Goal: Find specific fact: Find specific fact

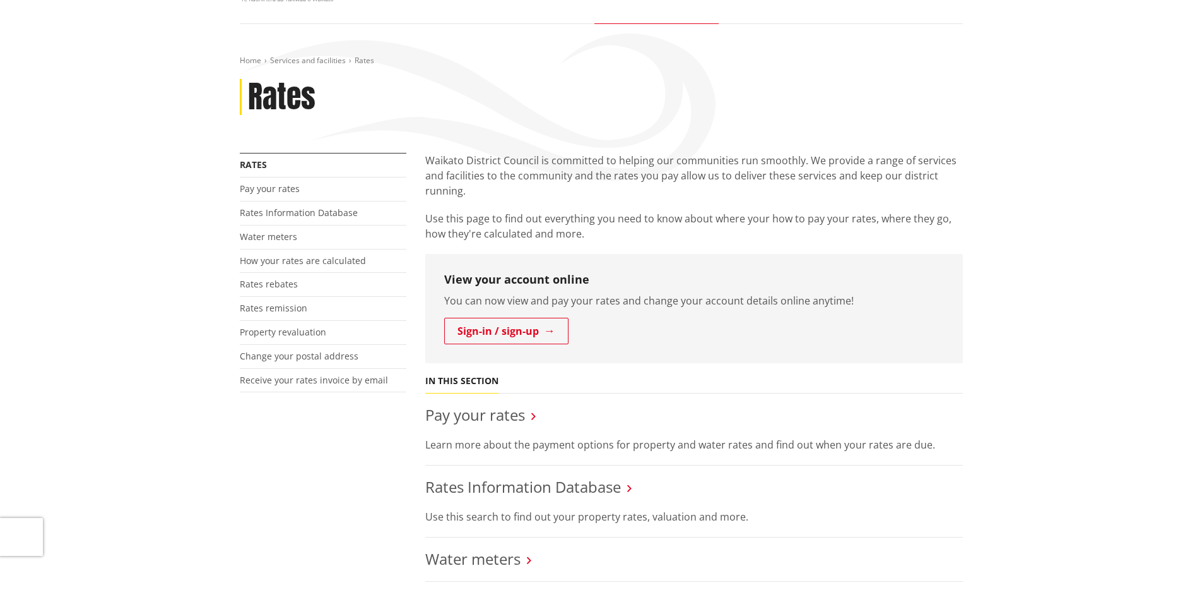
scroll to position [252, 0]
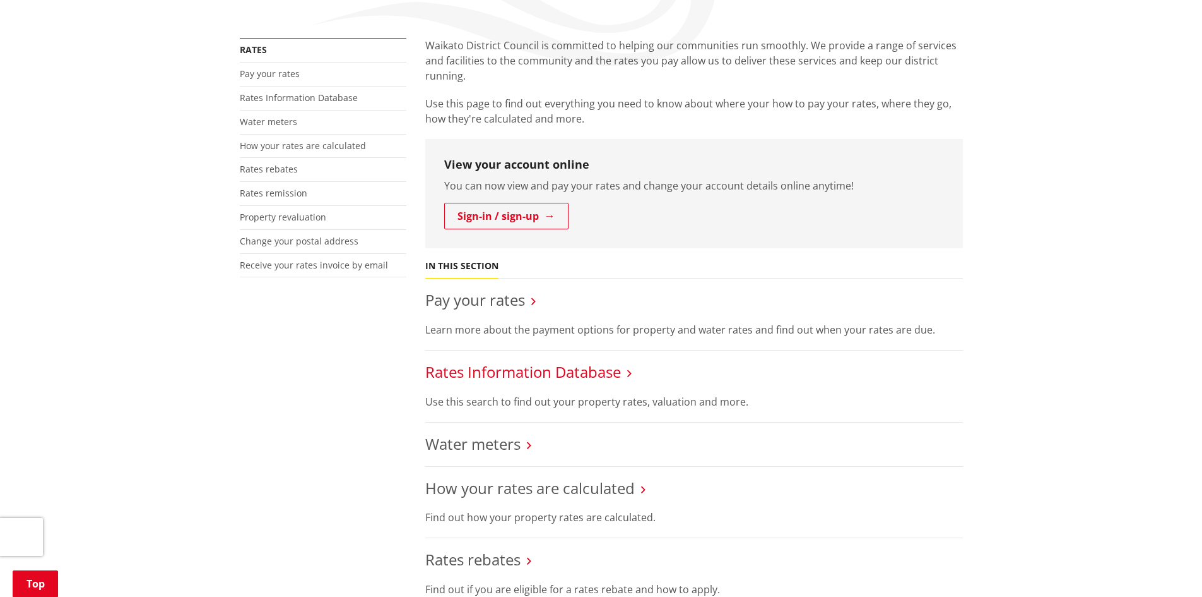
click at [501, 374] on link "Rates Information Database" at bounding box center [523, 371] width 196 height 21
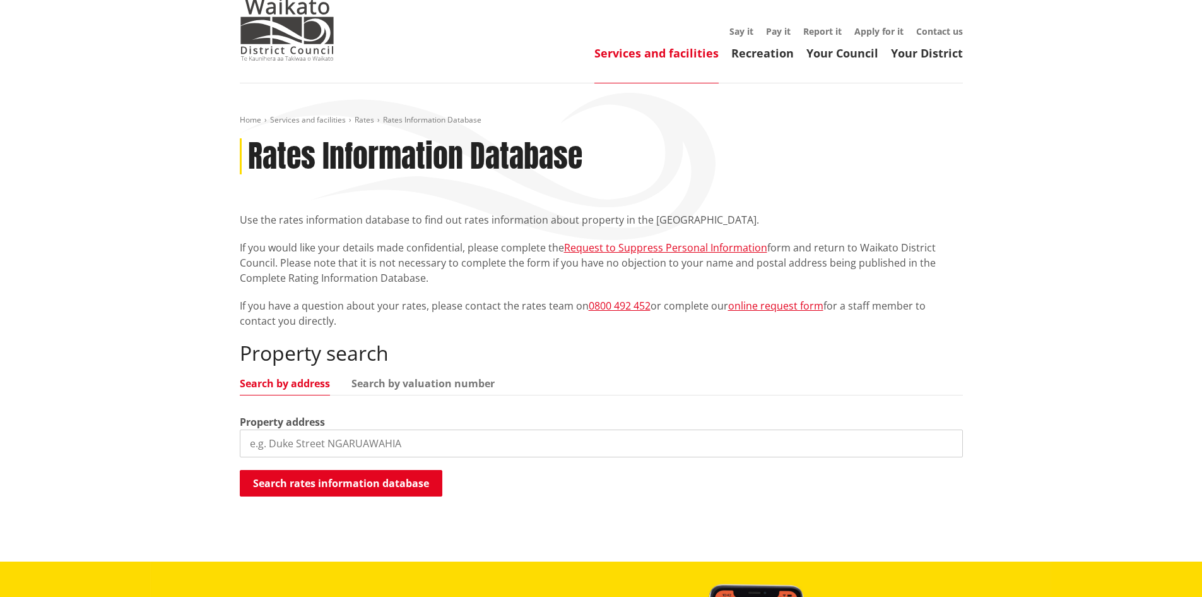
scroll to position [126, 0]
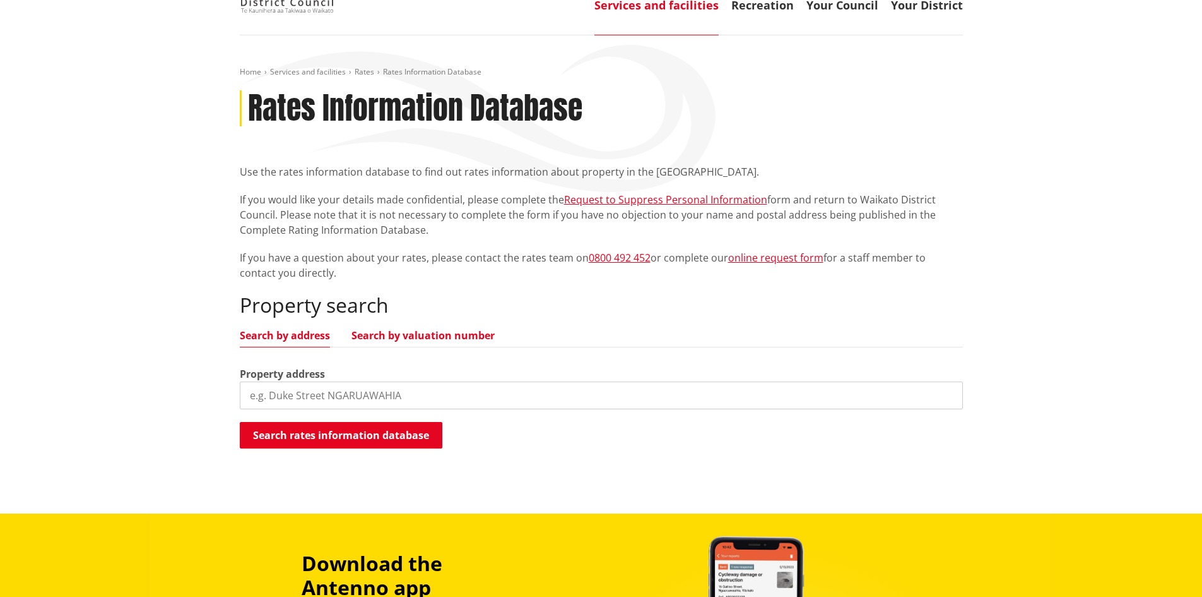
click at [389, 333] on link "Search by valuation number" at bounding box center [423, 335] width 143 height 10
click at [323, 394] on input "search" at bounding box center [601, 395] width 723 height 28
click at [314, 430] on button "Search rates information database" at bounding box center [341, 435] width 203 height 27
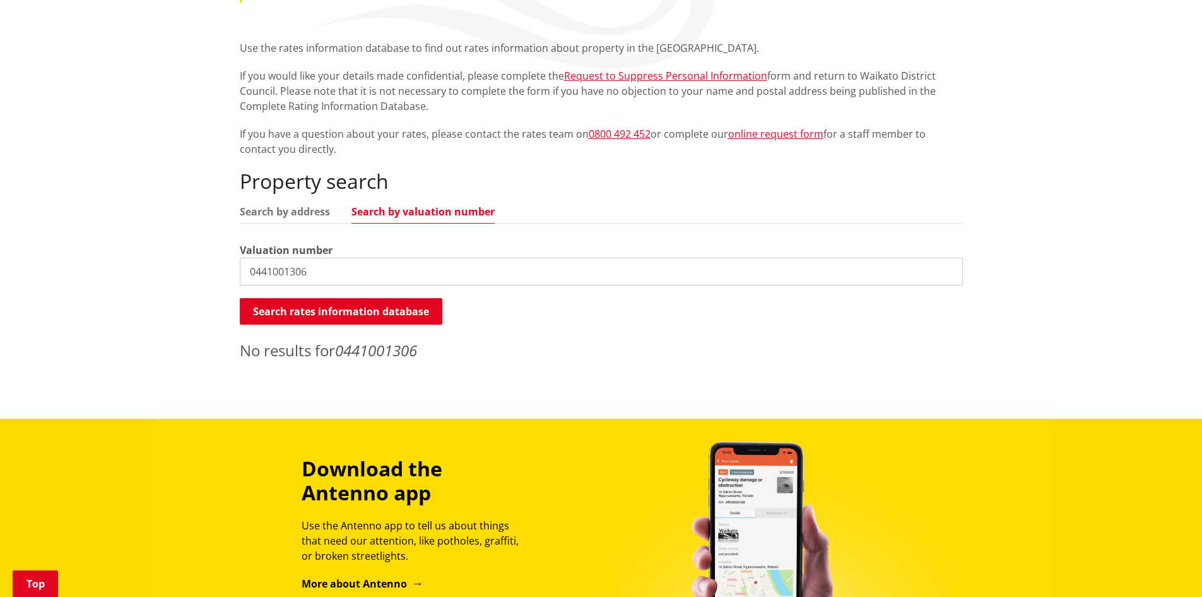
scroll to position [252, 0]
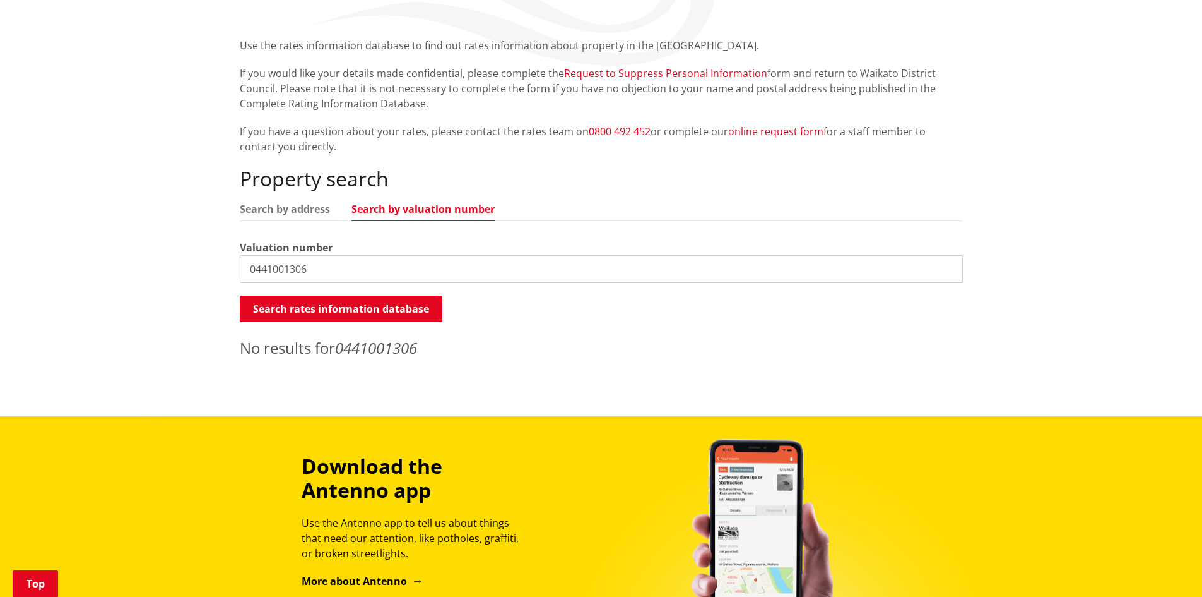
click at [245, 269] on input "0441001306" at bounding box center [601, 269] width 723 height 28
click at [380, 302] on button "Search rates information database" at bounding box center [341, 308] width 203 height 27
drag, startPoint x: 315, startPoint y: 264, endPoint x: 196, endPoint y: 265, distance: 119.3
click at [196, 265] on div "Home Services and facilities Rates Rates Information Database Rates Information…" at bounding box center [601, 162] width 1202 height 507
type input "441001306"
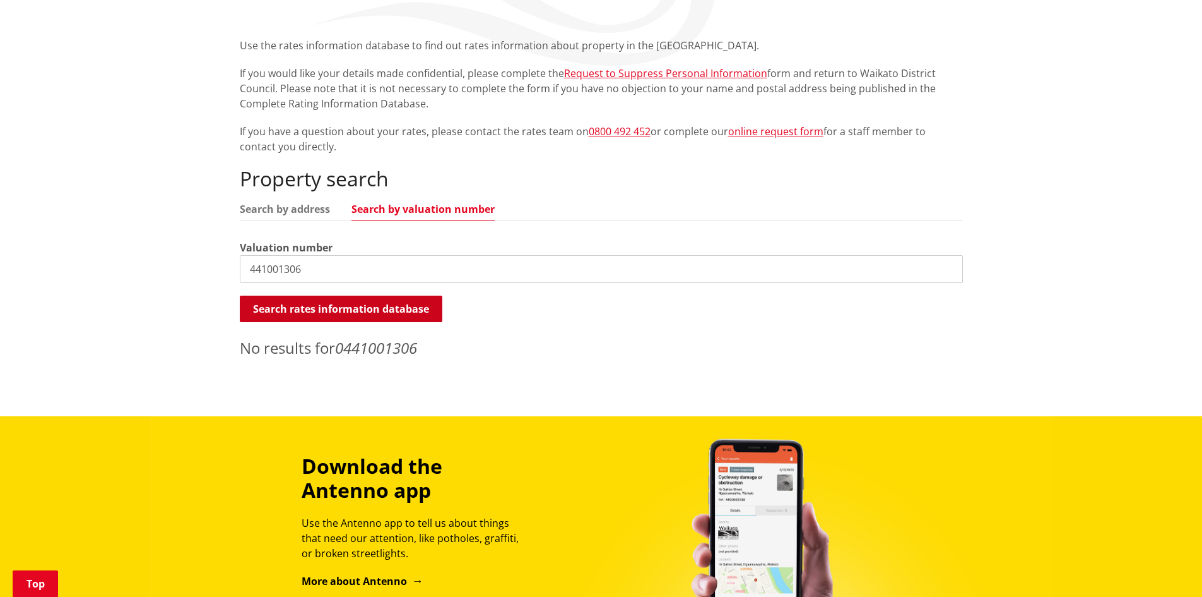
click at [307, 300] on button "Search rates information database" at bounding box center [341, 308] width 203 height 27
click at [267, 210] on link "Search by address" at bounding box center [285, 209] width 90 height 10
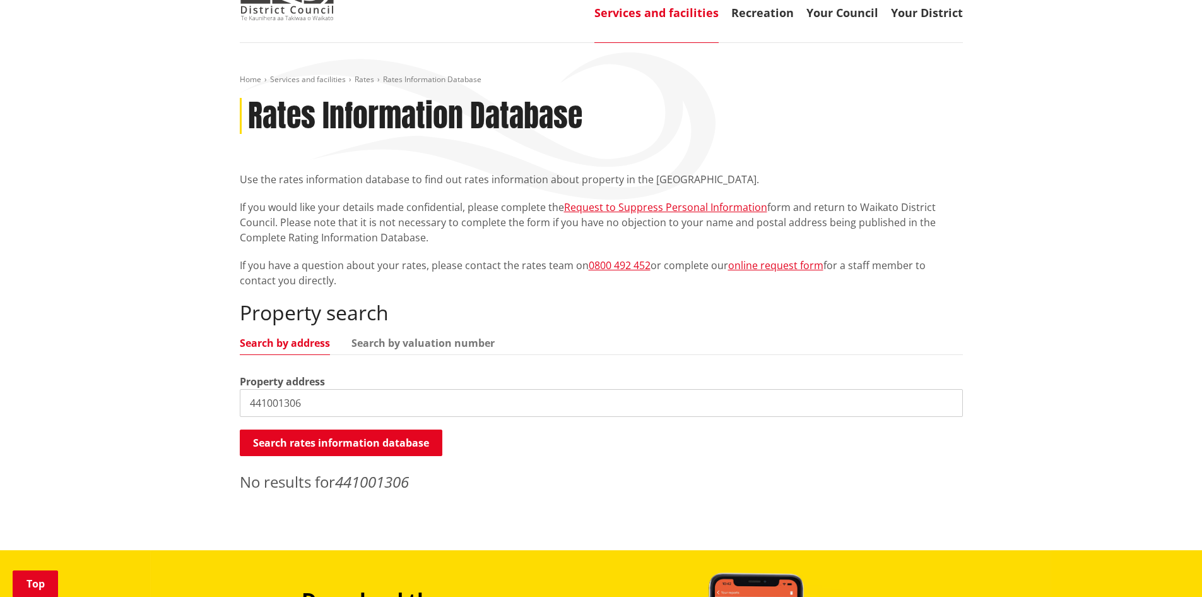
scroll to position [0, 0]
